Goal: Find specific page/section: Find specific page/section

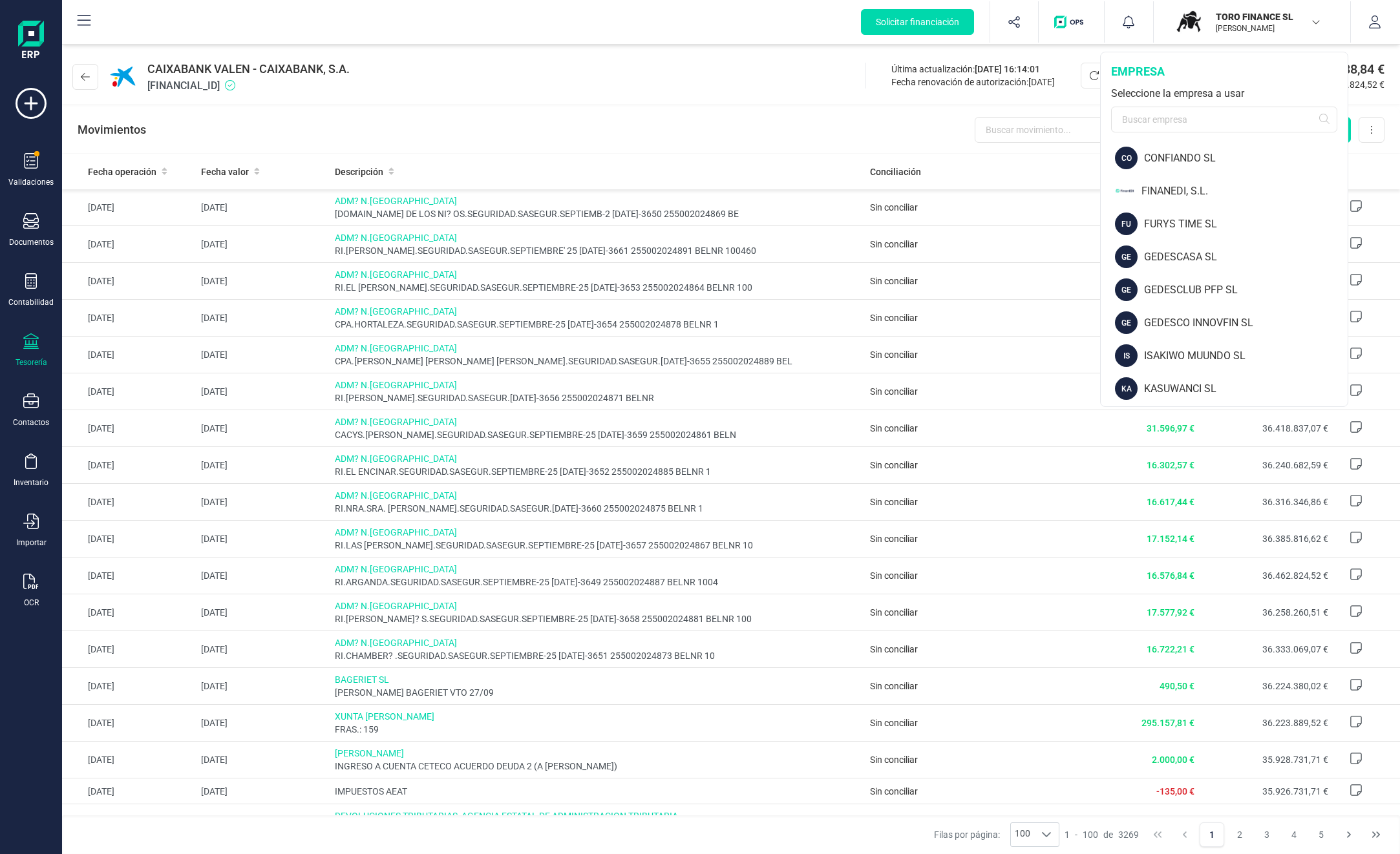
scroll to position [54, 0]
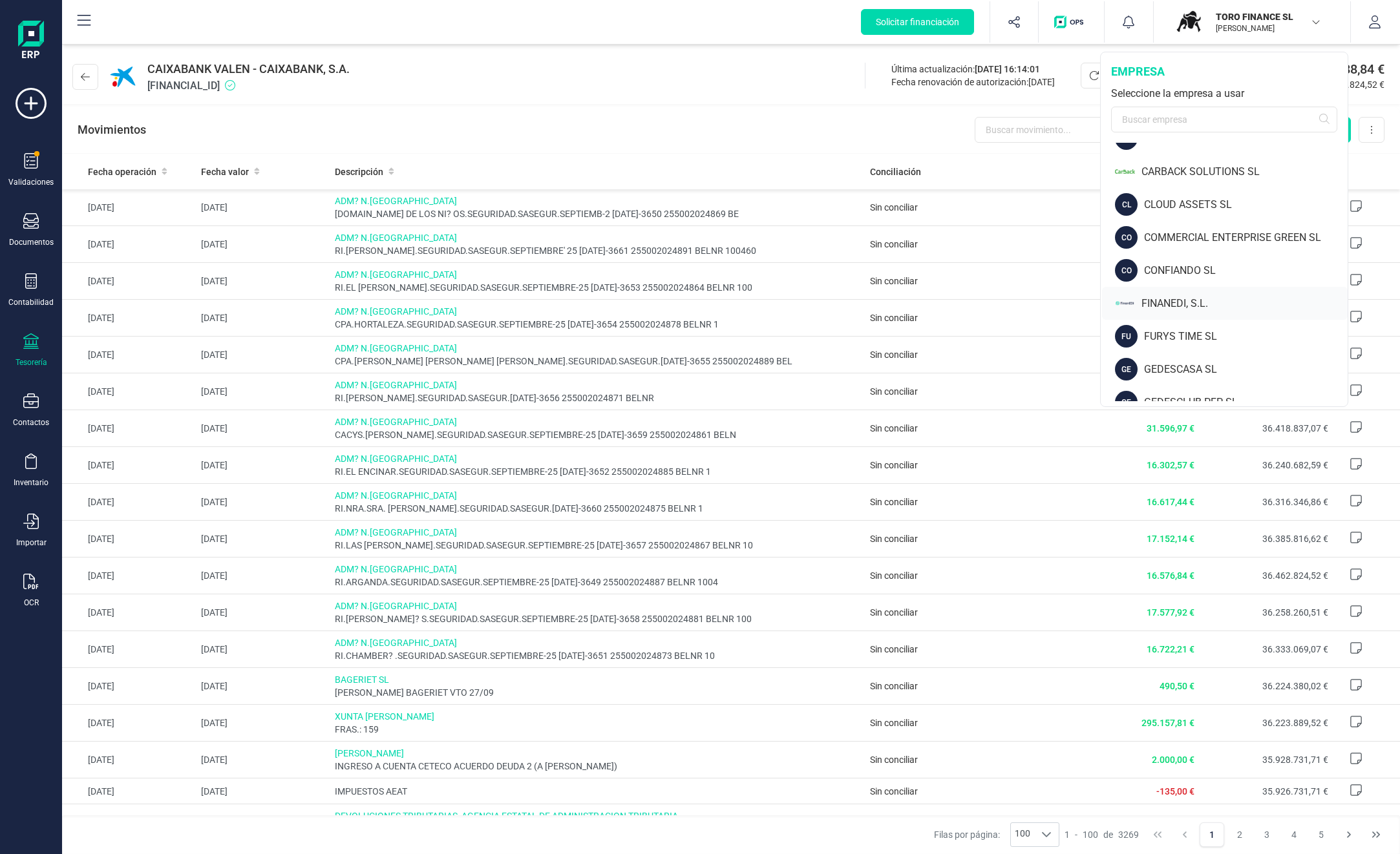
click at [1188, 300] on div "FINANEDI, S.L." at bounding box center [1244, 304] width 206 height 15
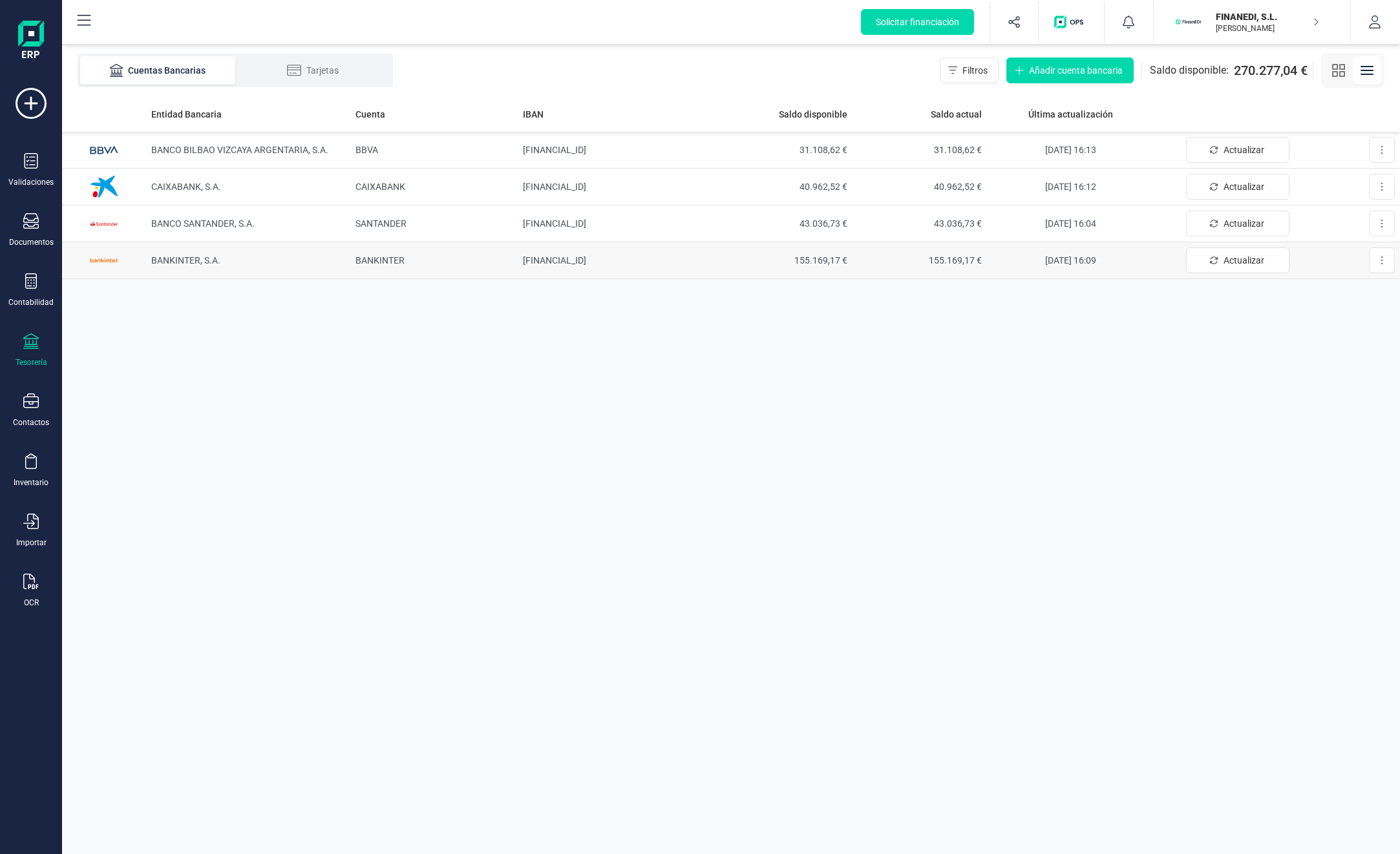
click at [836, 258] on span "155.169,17 €" at bounding box center [785, 260] width 124 height 13
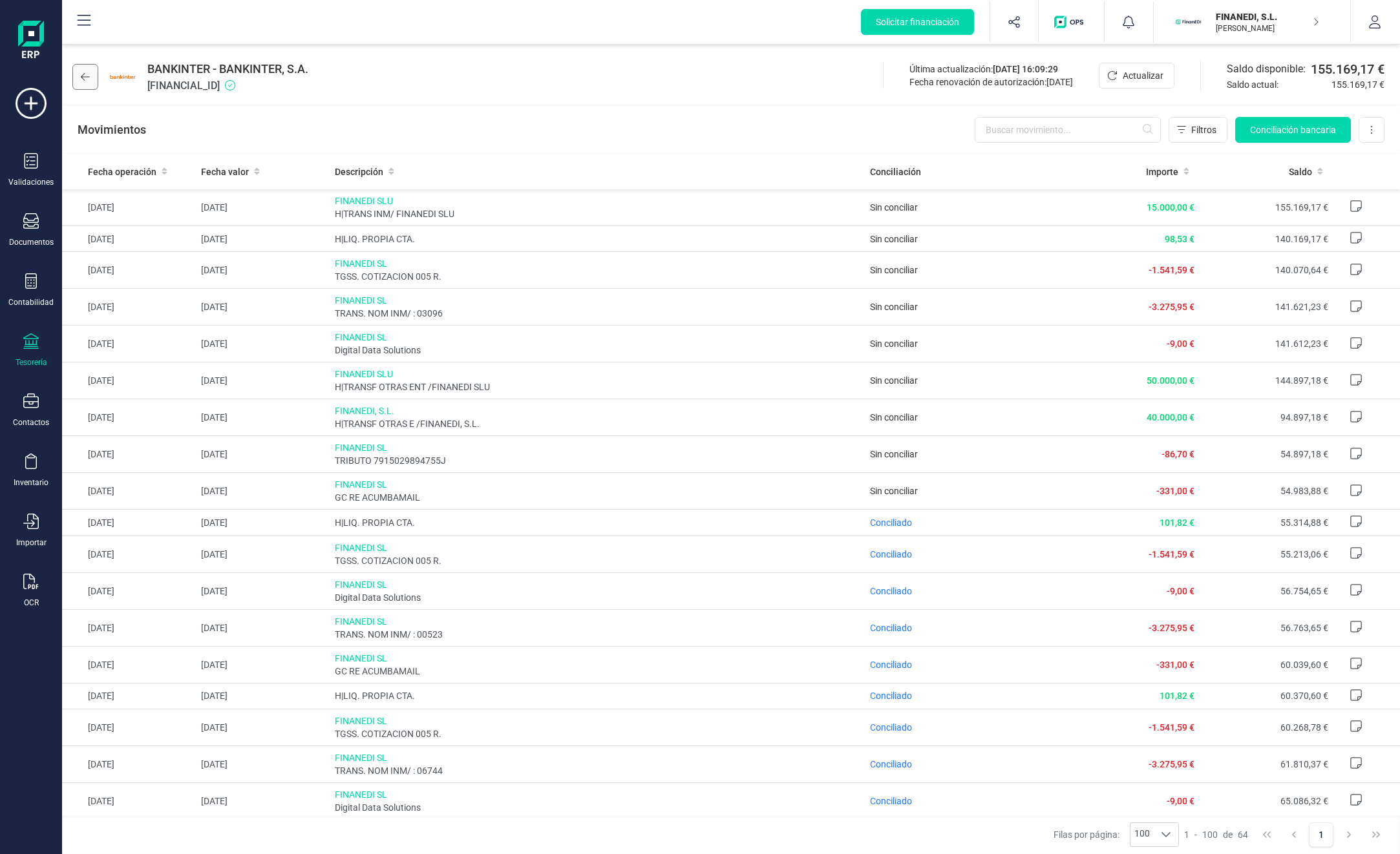
click at [82, 81] on icon at bounding box center [85, 77] width 9 height 10
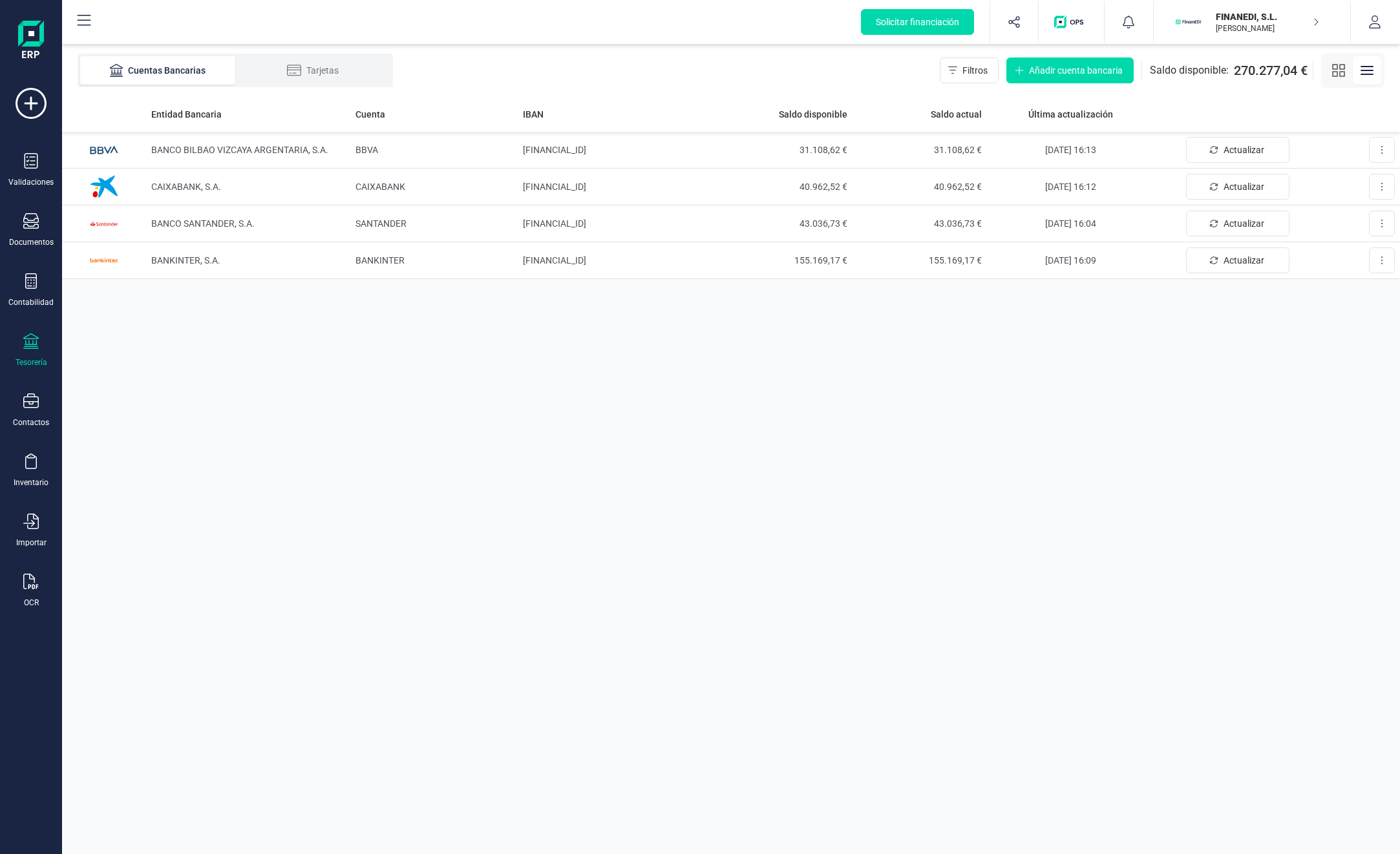
click at [1270, 32] on p "[PERSON_NAME]" at bounding box center [1267, 29] width 104 height 10
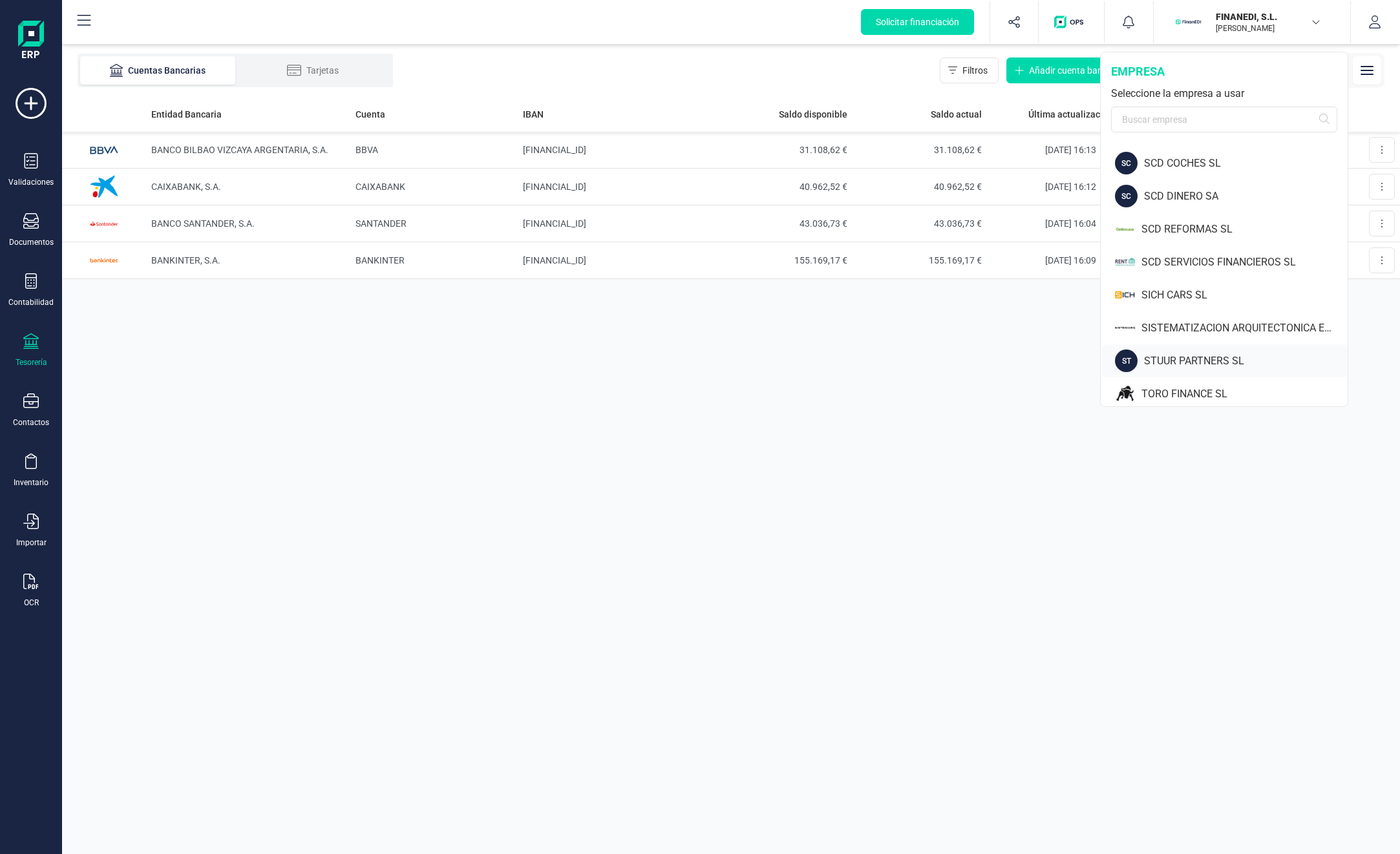
scroll to position [829, 0]
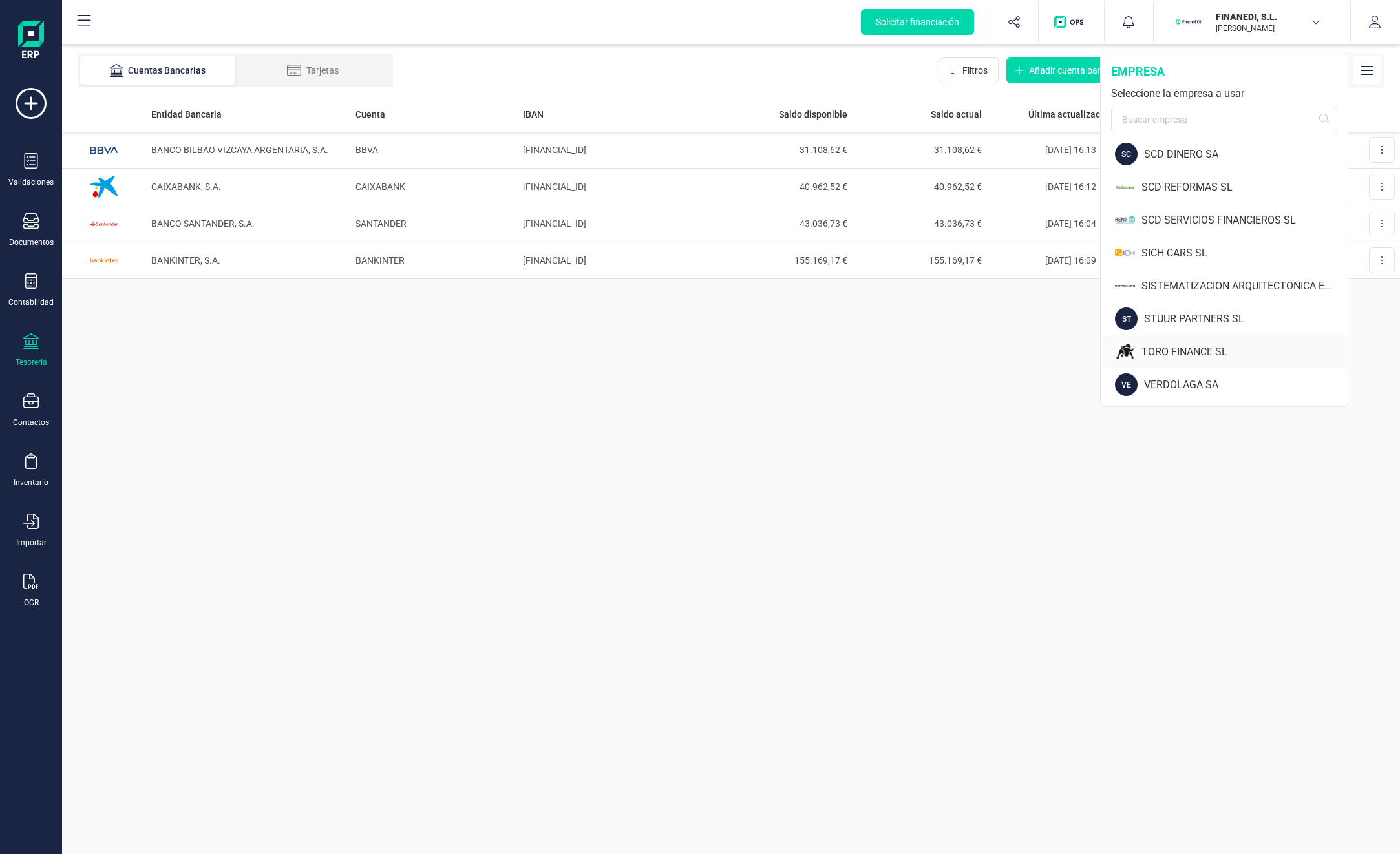
click at [1195, 357] on div "TORO FINANCE SL" at bounding box center [1244, 352] width 206 height 15
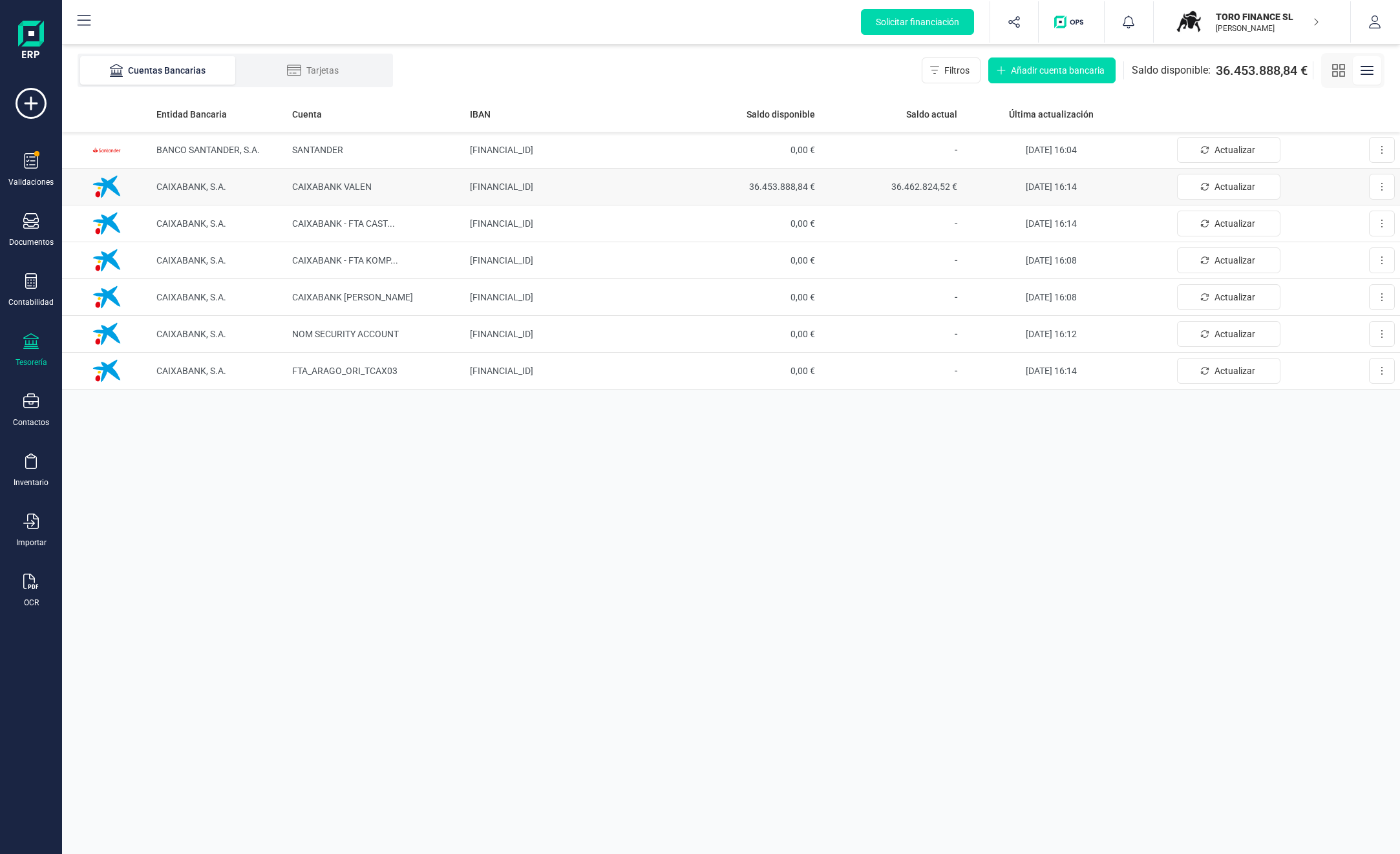
click at [910, 184] on span "36.462.824,52 €" at bounding box center [891, 186] width 132 height 13
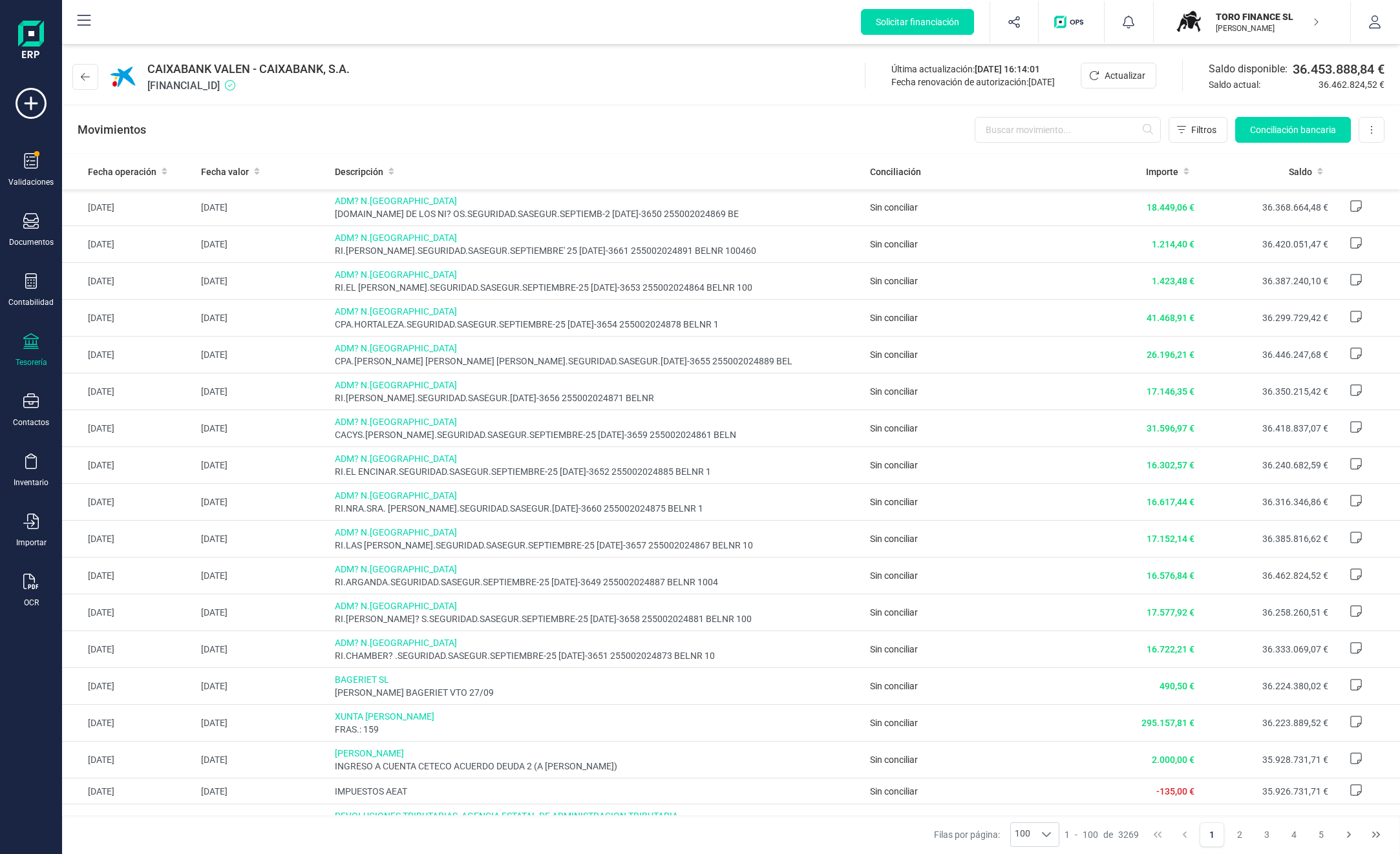
click at [485, 851] on div "Filas por página: 100 100 100 1 - 100 de 3269 1 2 3 4 5" at bounding box center [731, 835] width 1338 height 39
